Goal: Transaction & Acquisition: Purchase product/service

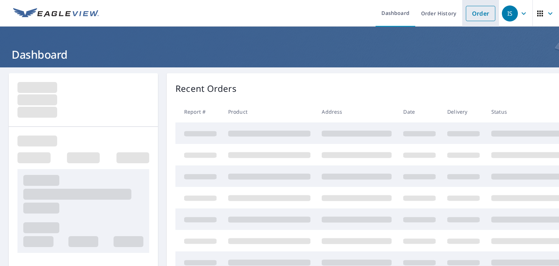
click at [473, 15] on link "Order" at bounding box center [480, 13] width 29 height 15
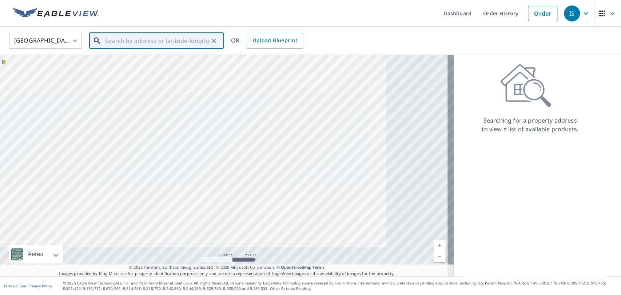
click at [175, 39] on input "text" at bounding box center [157, 41] width 104 height 20
paste input "[STREET_ADDRESS][US_STATE]"
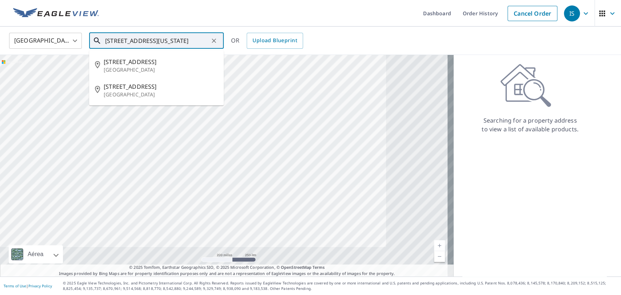
type input "[STREET_ADDRESS][US_STATE]"
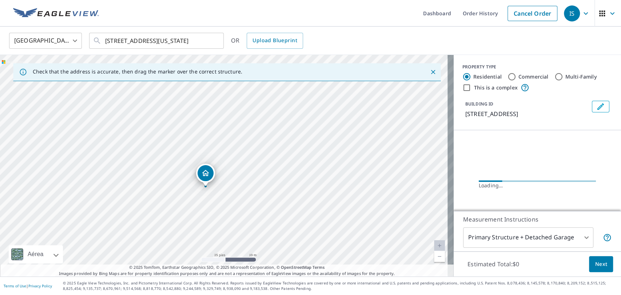
drag, startPoint x: 227, startPoint y: 183, endPoint x: 236, endPoint y: 181, distance: 9.0
click at [236, 181] on div "[STREET_ADDRESS]" at bounding box center [227, 166] width 454 height 222
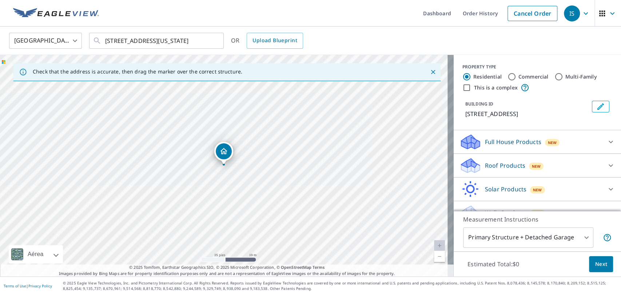
click at [491, 183] on div "Solar Products New" at bounding box center [530, 189] width 143 height 17
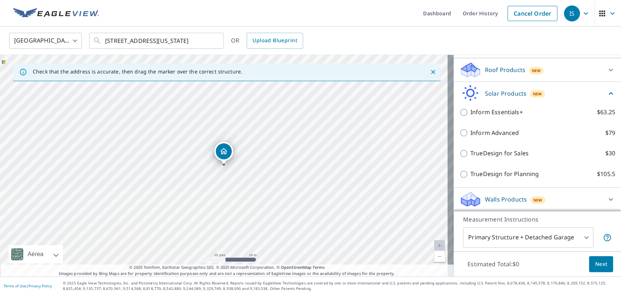
click at [469, 199] on icon at bounding box center [470, 202] width 19 height 9
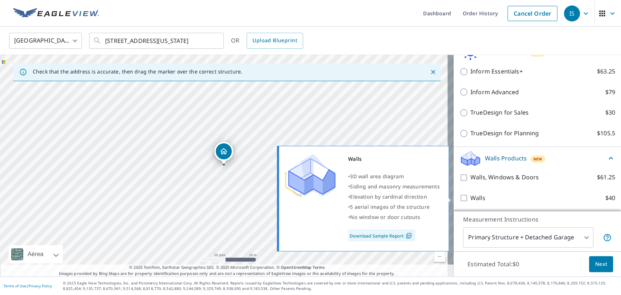
click at [459, 196] on input "Walls $40" at bounding box center [464, 198] width 11 height 9
checkbox input "true"
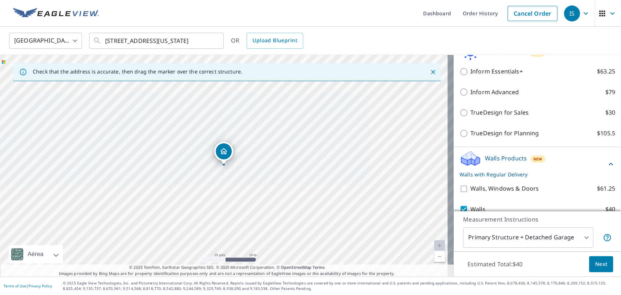
click at [515, 233] on body "IS IS Dashboard Order History Cancel Order IS [GEOGRAPHIC_DATA] US ​ [STREET_AD…" at bounding box center [310, 147] width 621 height 295
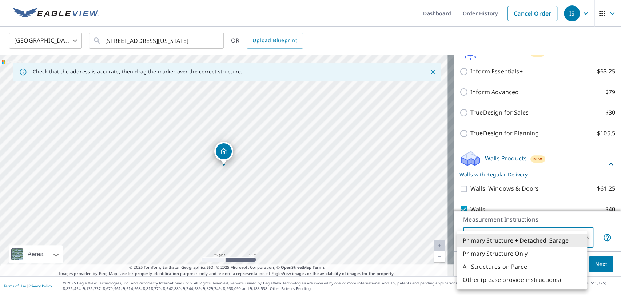
click at [488, 263] on li "All Structures on Parcel" at bounding box center [522, 266] width 130 height 13
type input "3"
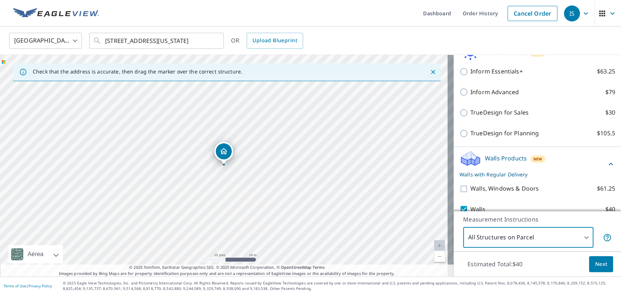
click at [558, 264] on span "Next" at bounding box center [601, 264] width 12 height 9
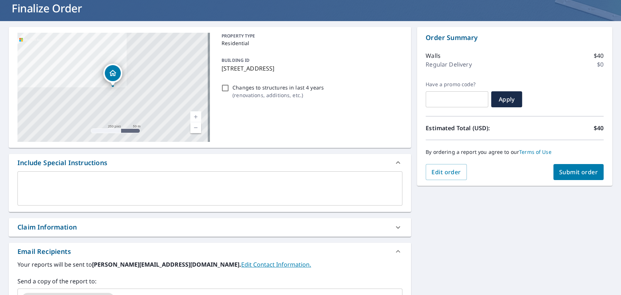
scroll to position [81, 0]
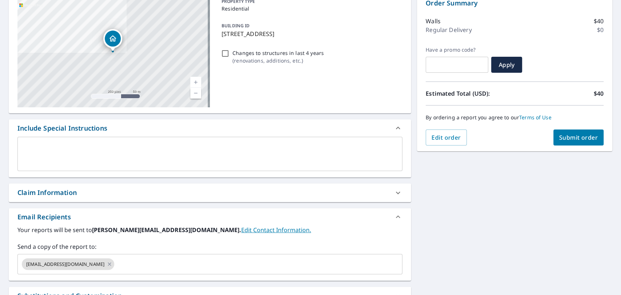
click at [102, 186] on div "Claim Information" at bounding box center [210, 192] width 402 height 19
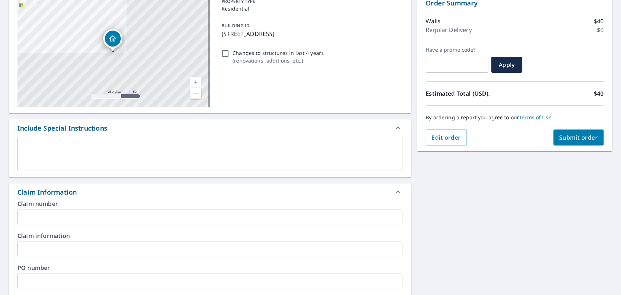
click at [62, 219] on input "text" at bounding box center [209, 217] width 385 height 15
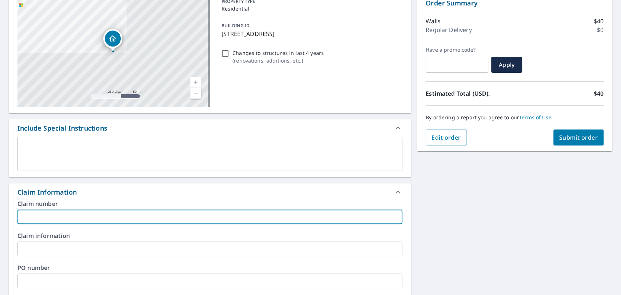
paste input "[PERSON_NAME]"
type input "[PERSON_NAME]"
click at [558, 138] on span "Submit order" at bounding box center [578, 138] width 39 height 8
